Goal: Information Seeking & Learning: Learn about a topic

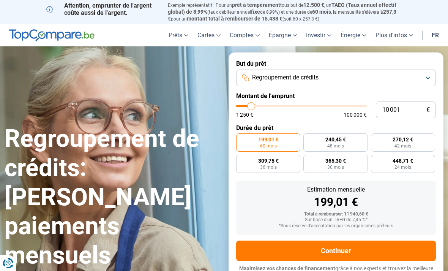
type input "10000"
radio input "true"
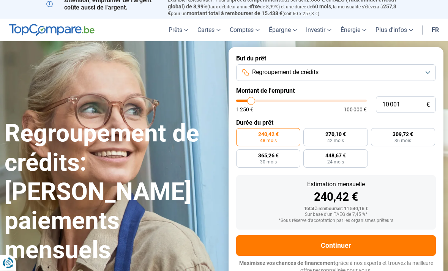
scroll to position [5, 0]
type input "10 750"
type input "10750"
type input "12 250"
type input "12250"
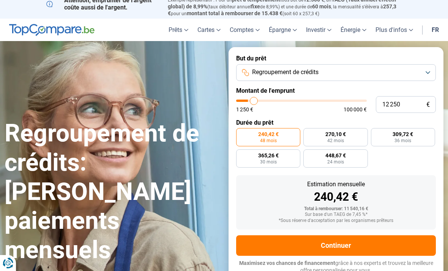
type input "14 750"
type input "14750"
type input "16 750"
type input "16750"
type input "19 250"
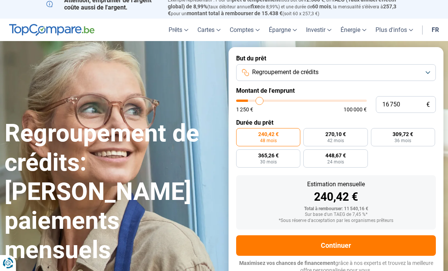
type input "19250"
type input "21 500"
type input "21500"
type input "23 500"
type input "23500"
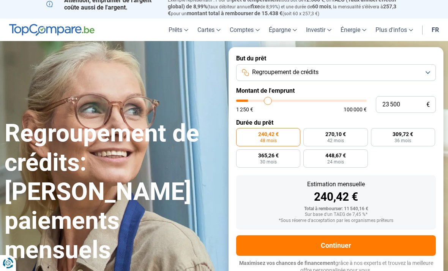
type input "25 000"
type input "25000"
type input "27 000"
type input "27000"
type input "28 250"
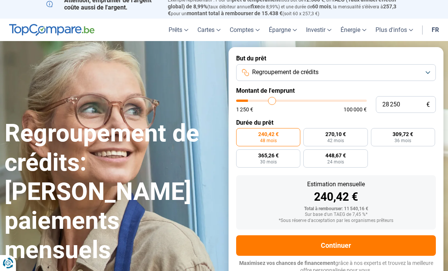
type input "28250"
type input "29 750"
type input "29750"
type input "31 000"
type input "31000"
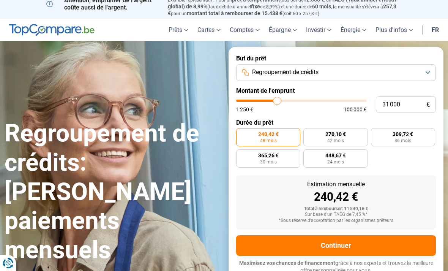
type input "32 500"
type input "32500"
type input "33 750"
type input "33750"
type input "34 500"
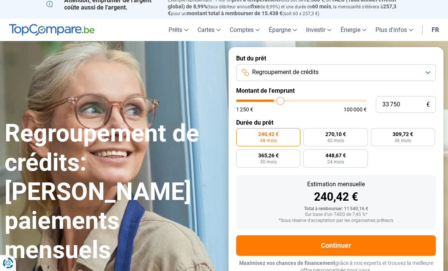
type input "34500"
type input "35 750"
type input "35750"
type input "36 750"
type input "36750"
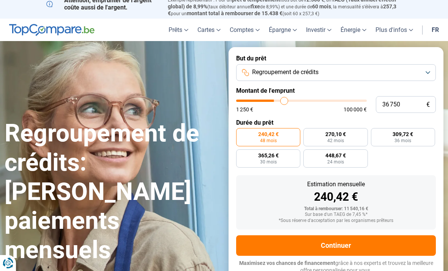
type input "37 750"
type input "37750"
type input "38 250"
type input "38250"
type input "39 250"
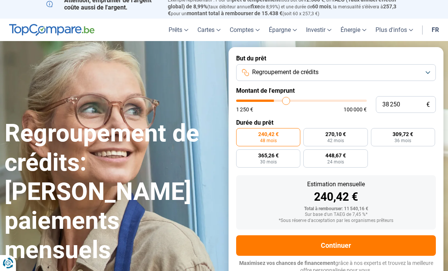
type input "39250"
type input "40 250"
type input "40250"
type input "40 750"
type input "40750"
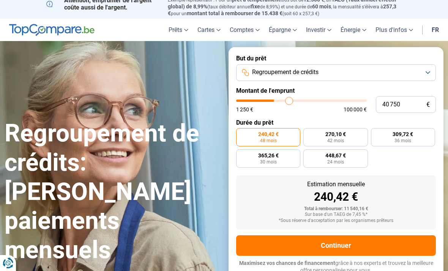
type input "41 500"
type input "41500"
type input "42 000"
type input "42000"
type input "42 250"
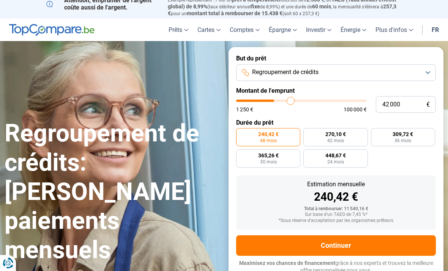
type input "42250"
type input "42 500"
type input "42500"
type input "43 000"
type input "43000"
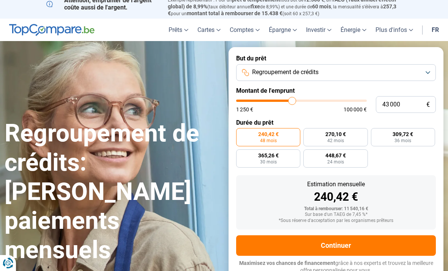
type input "43 250"
type input "43250"
type input "43 750"
type input "43750"
type input "44 250"
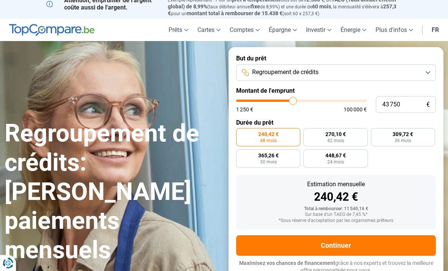
type input "44250"
type input "45 000"
type input "45000"
type input "45 750"
type input "45750"
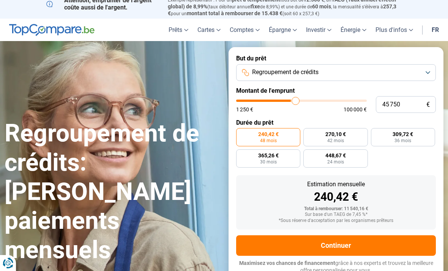
type input "46 500"
type input "46500"
type input "47 500"
type input "47500"
type input "48 250"
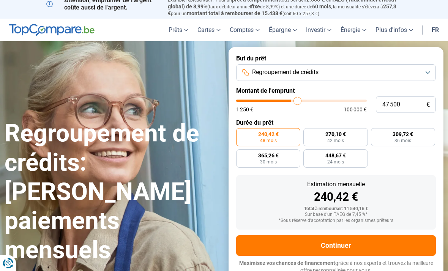
type input "48250"
type input "48 750"
type input "48750"
type input "49 000"
type input "49000"
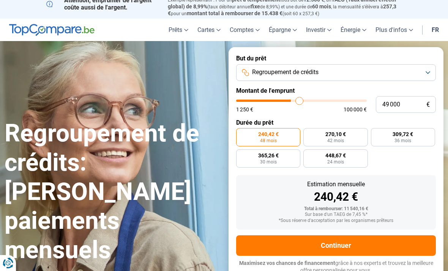
type input "49 250"
type input "49250"
type input "49 750"
type input "49750"
type input "50 000"
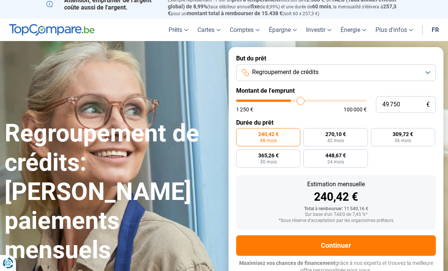
type input "50000"
type input "50 250"
type input "50250"
type input "50 500"
type input "50500"
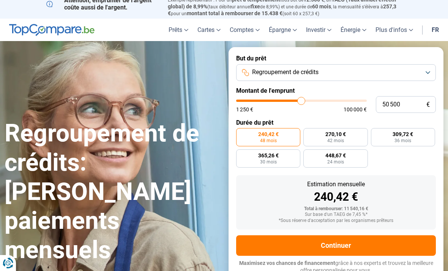
type input "51 000"
type input "51000"
type input "51 500"
type input "51500"
type input "51 750"
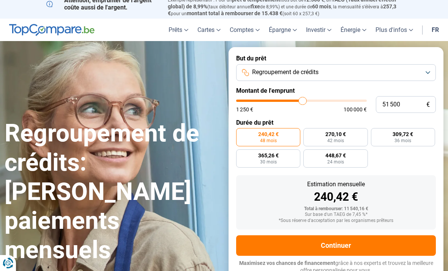
type input "51750"
type input "52 250"
type input "52250"
type input "52 500"
type input "52500"
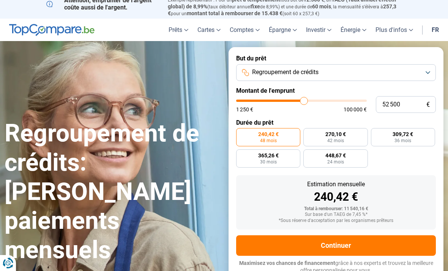
type input "52 750"
type input "52750"
type input "53 000"
type input "53000"
type input "53 250"
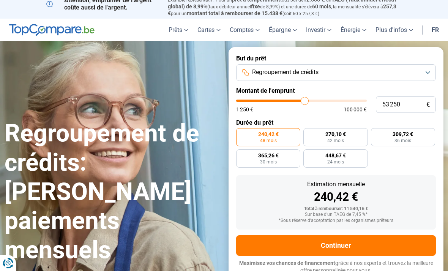
type input "53250"
radio input "false"
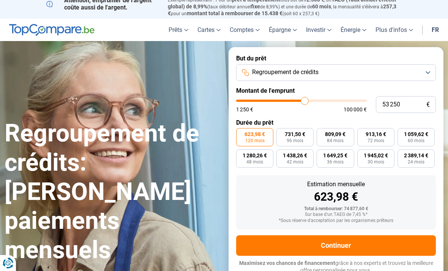
type input "56 500"
type input "56500"
type input "57 000"
type input "57000"
type input "57 750"
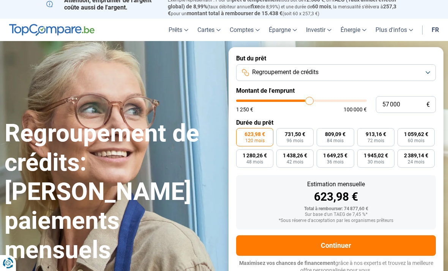
type input "57750"
type input "58 250"
type input "58250"
type input "58 500"
type input "58500"
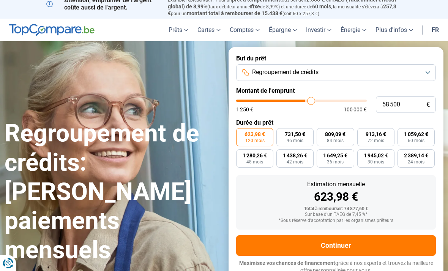
type input "59 250"
type input "59250"
type input "59 500"
type input "59500"
type input "59 750"
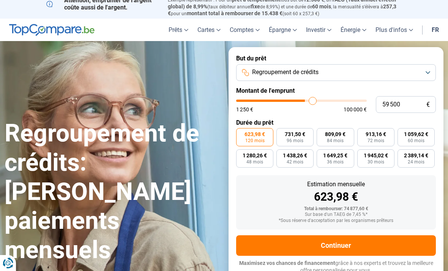
type input "59750"
type input "60 000"
type input "60000"
type input "60 500"
type input "60500"
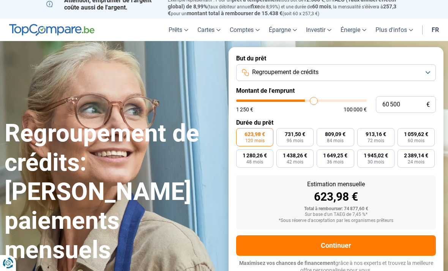
type input "60 750"
type input "60750"
type input "61 000"
type input "61000"
type input "61 250"
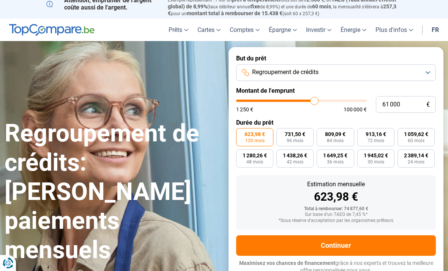
type input "61250"
type input "61 750"
type input "61750"
type input "62 000"
type input "62000"
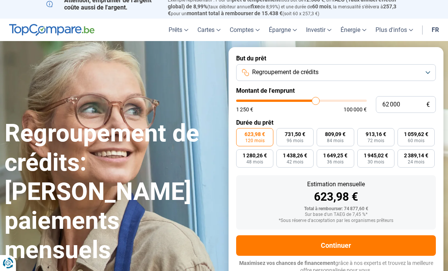
type input "62 250"
type input "62250"
type input "62 500"
type input "62500"
type input "63 000"
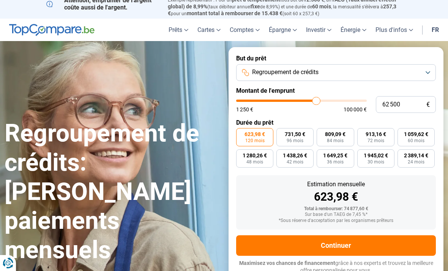
type input "63000"
type input "63 250"
type input "63250"
type input "63 500"
type input "63500"
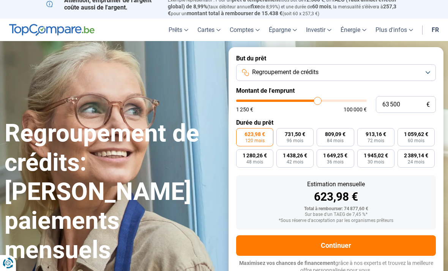
type input "63 750"
type input "63750"
type input "64 000"
type input "64000"
type input "64 500"
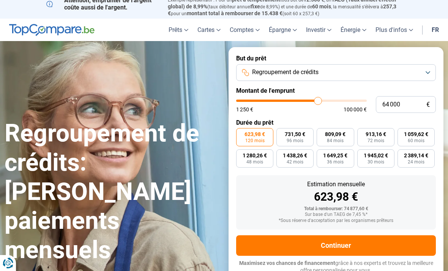
type input "64500"
type input "64 750"
type input "64750"
type input "65 000"
type input "65000"
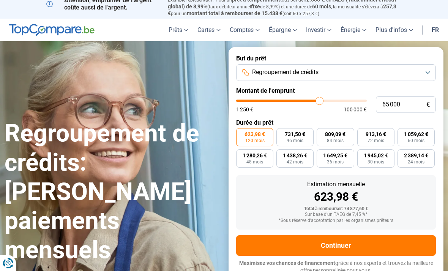
type input "65 250"
type input "65250"
type input "65 750"
type input "65750"
type input "66 000"
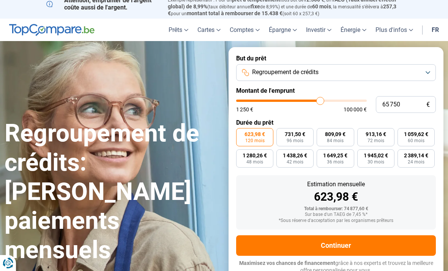
type input "66000"
type input "66 250"
type input "66250"
type input "66 500"
type input "66500"
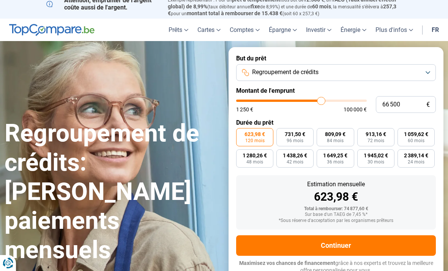
type input "67 000"
type input "67000"
type input "67 250"
type input "67250"
type input "67 500"
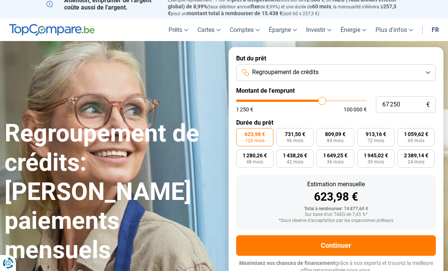
type input "67500"
type input "68 000"
type input "68000"
type input "68 500"
type input "68500"
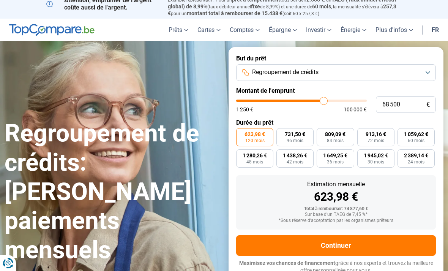
type input "68 750"
type input "68750"
type input "69 250"
type input "69250"
type input "69 750"
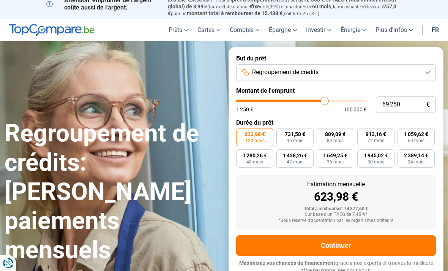
type input "69750"
type input "70 000"
type input "70000"
type input "70 250"
type input "70250"
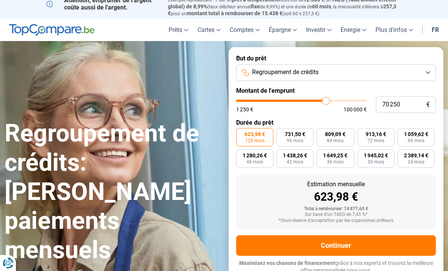
type input "70 500"
type input "70500"
type input "70 750"
type input "70750"
type input "71 250"
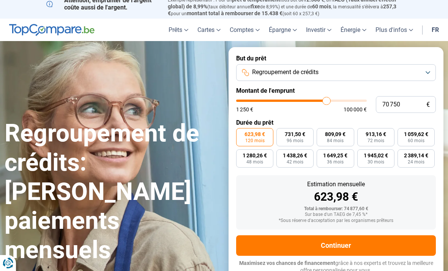
type input "71250"
type input "71 500"
type input "71500"
type input "71 750"
type input "71750"
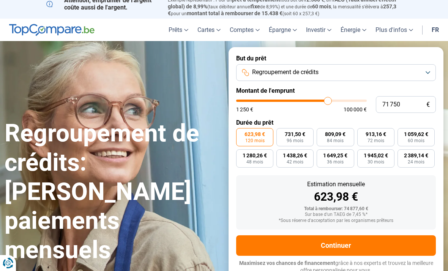
type input "72 000"
type input "72000"
type input "72 500"
type input "72500"
type input "72 750"
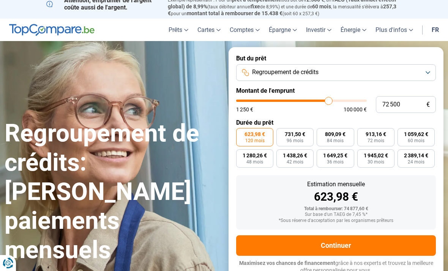
type input "72750"
type input "73 000"
